Goal: Obtain resource: Obtain resource

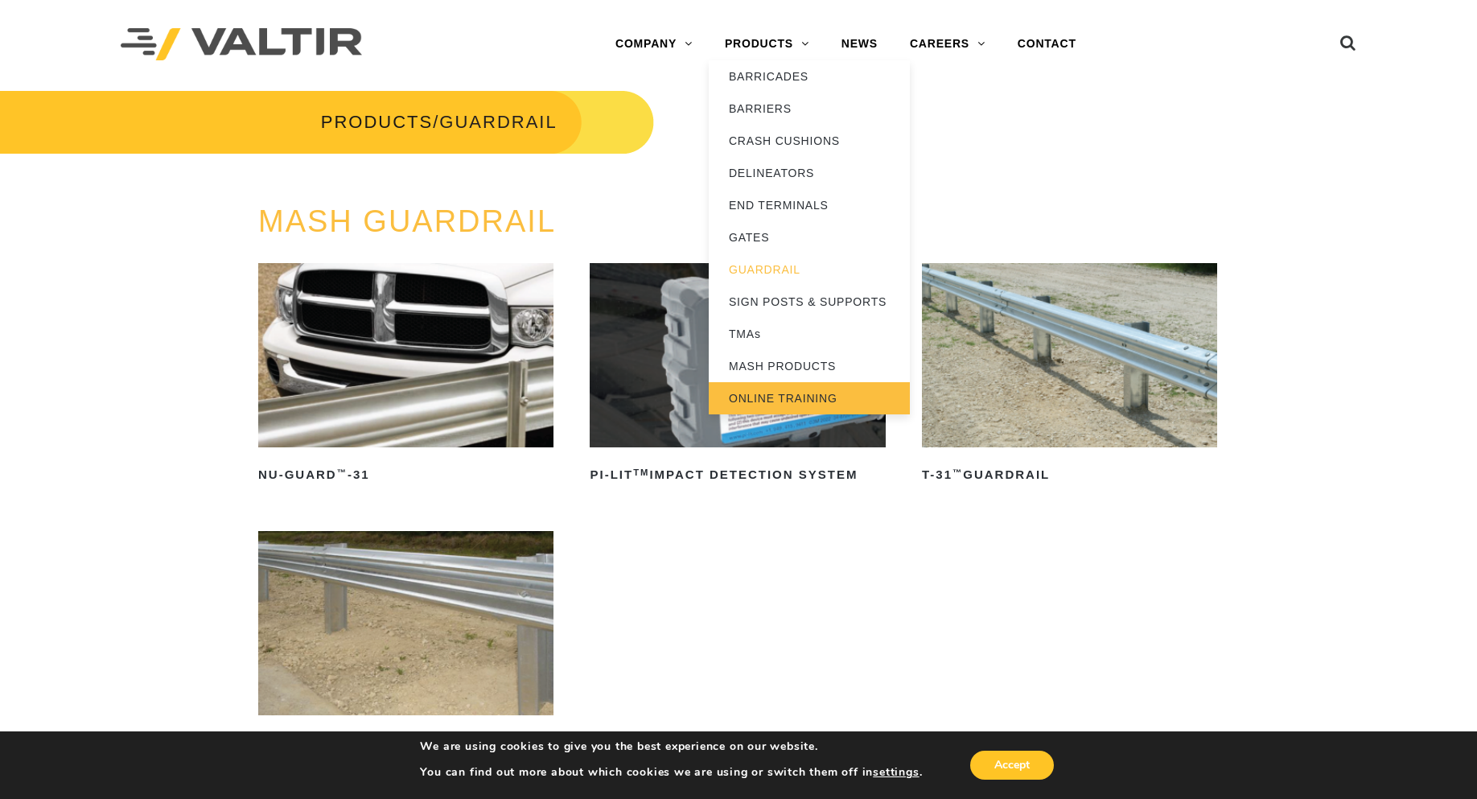
click at [809, 396] on link "ONLINE TRAINING" at bounding box center [809, 398] width 201 height 32
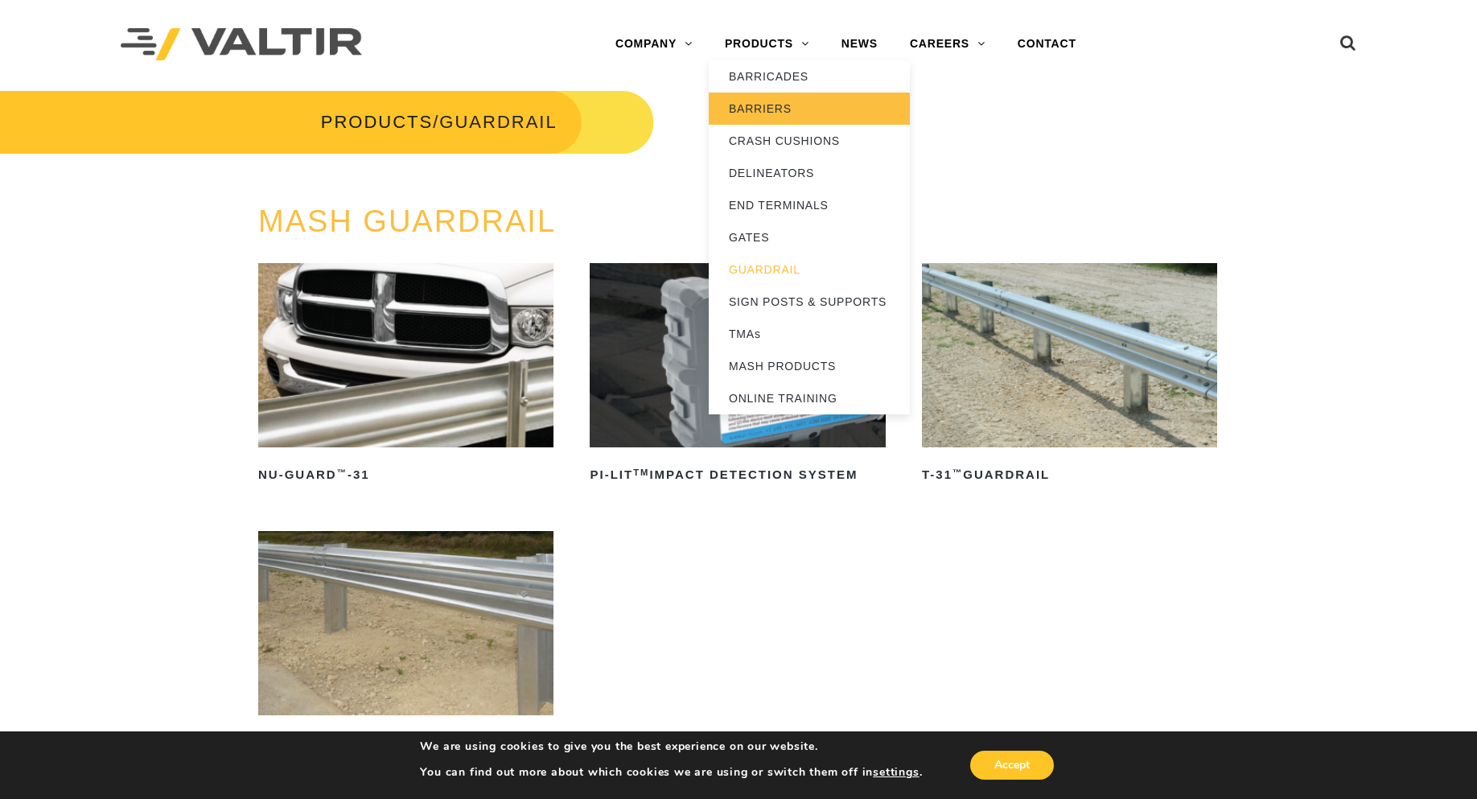
click at [752, 101] on link "BARRIERS" at bounding box center [809, 109] width 201 height 32
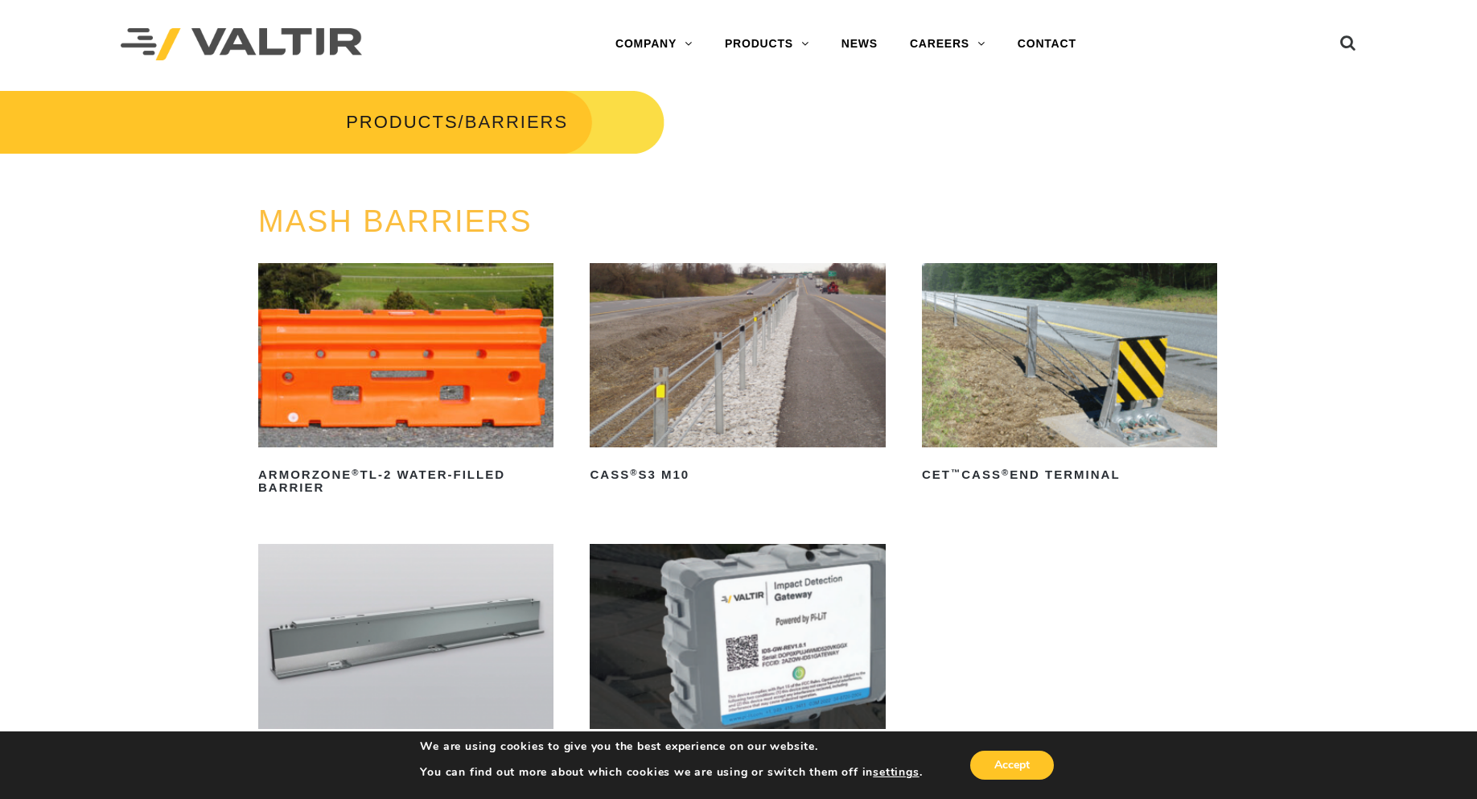
click at [692, 390] on img at bounding box center [737, 355] width 295 height 184
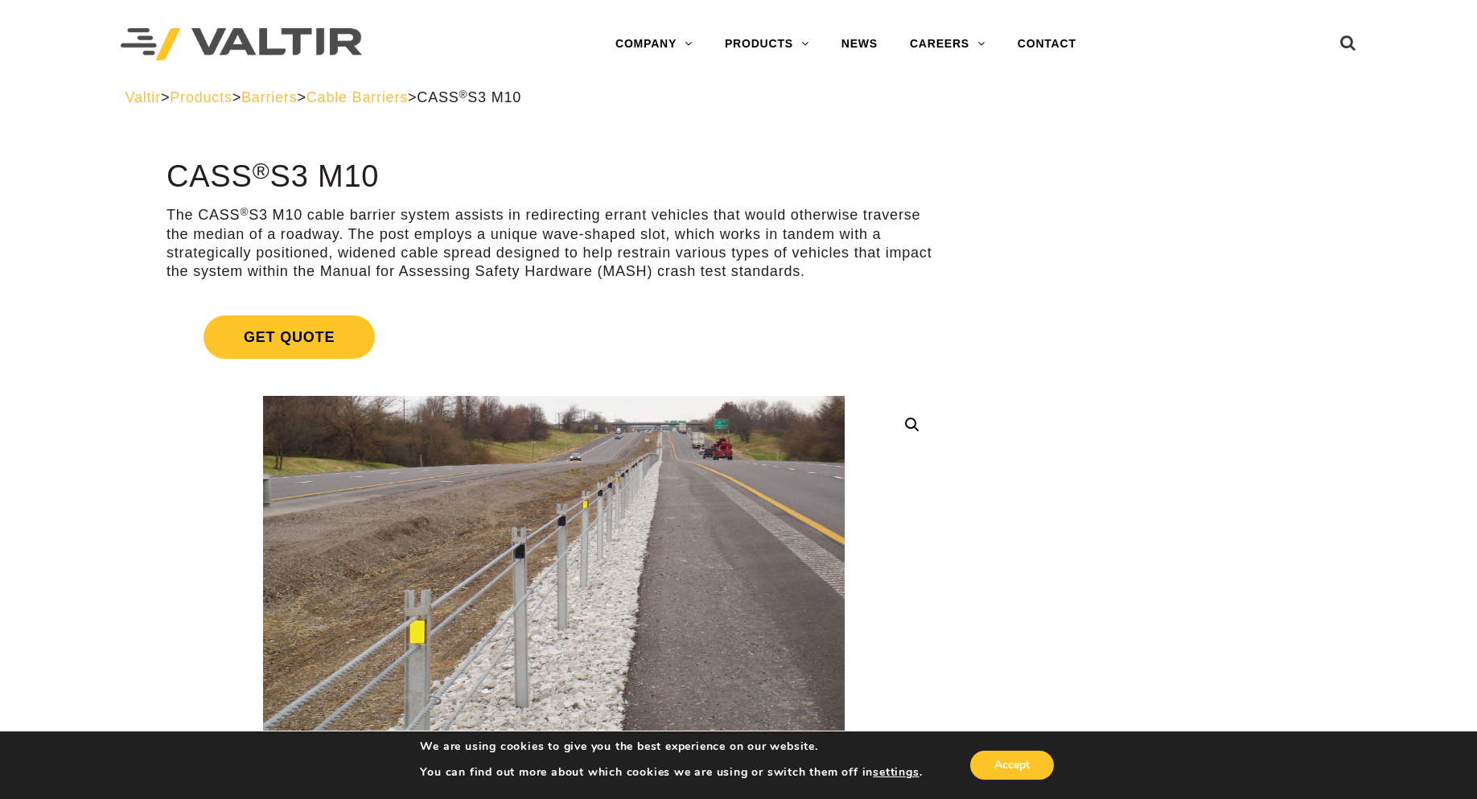
click at [407, 99] on span "Cable Barriers" at bounding box center [356, 97] width 101 height 16
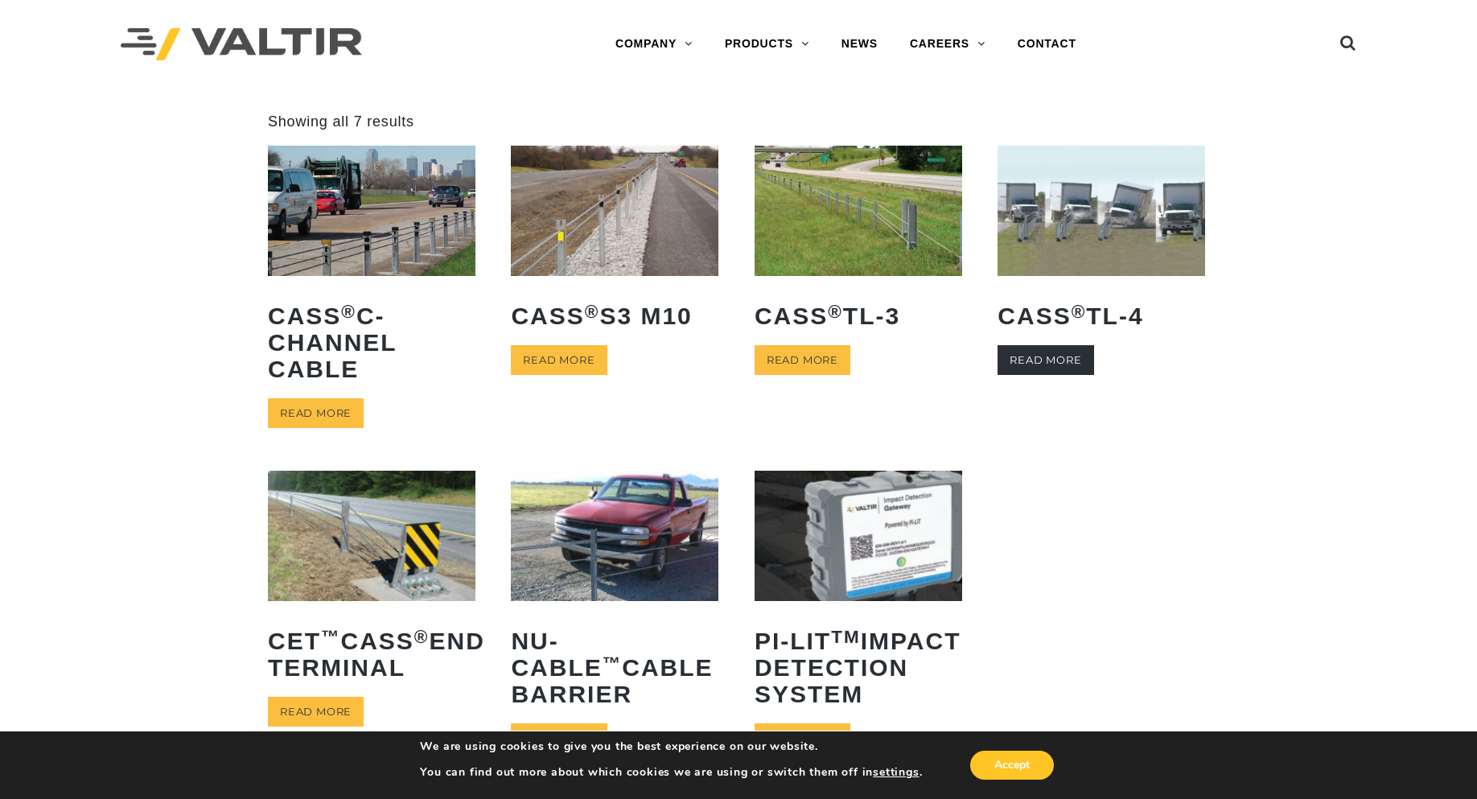
click at [1058, 362] on link "Read more" at bounding box center [1045, 360] width 96 height 30
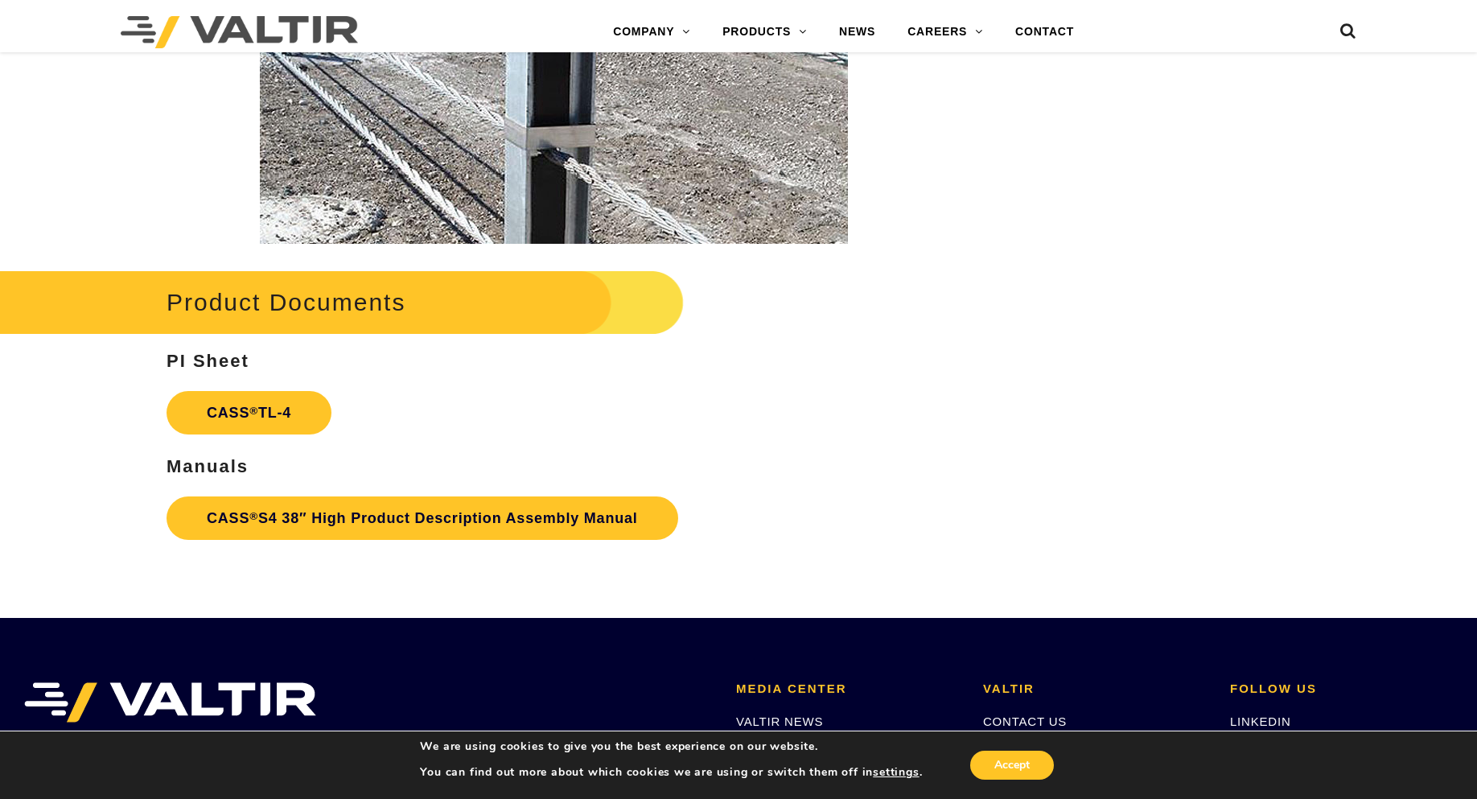
scroll to position [2270, 0]
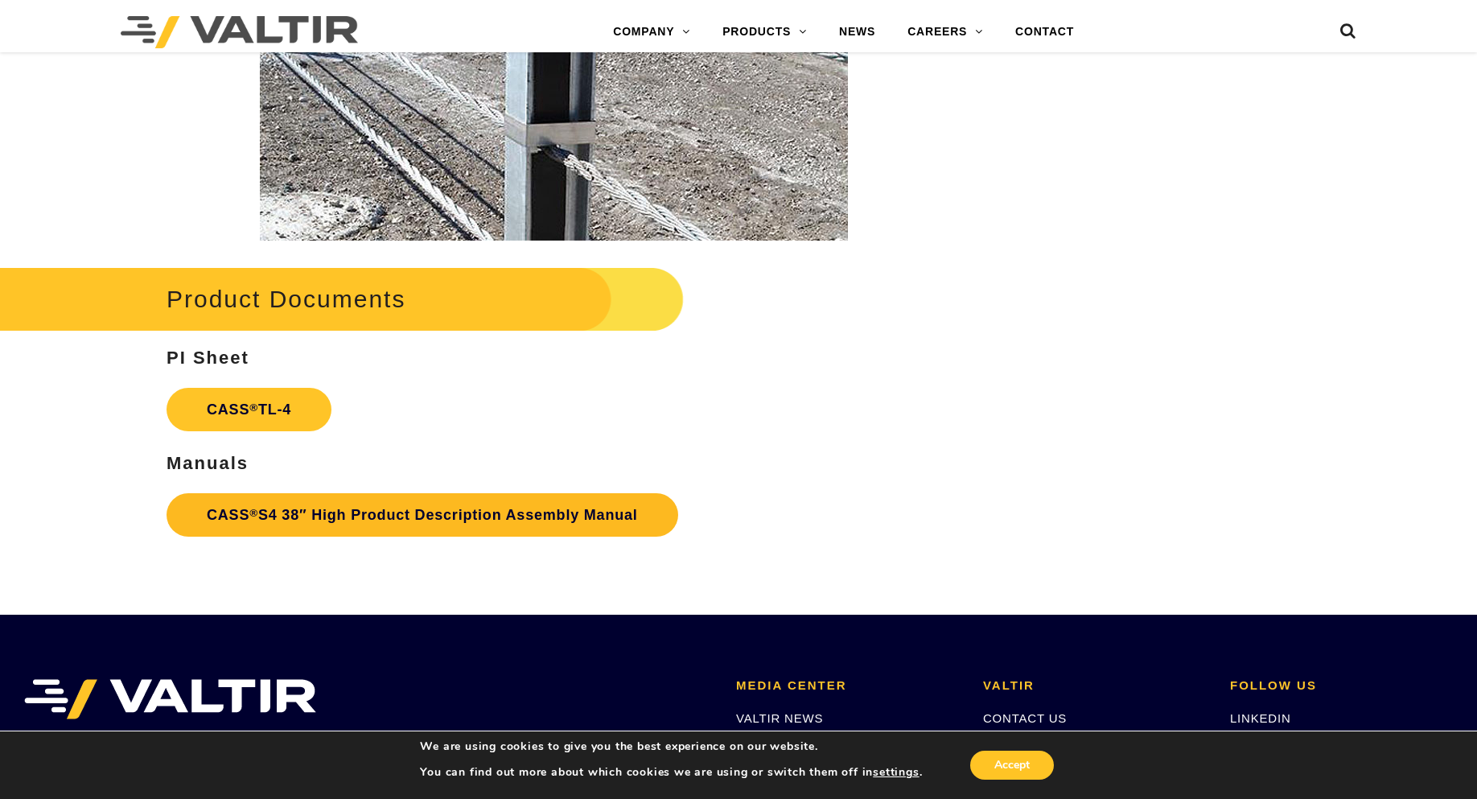
click at [360, 515] on link "CASS ® S4 38″ High Product Description Assembly Manual" at bounding box center [423, 514] width 512 height 43
